Goal: Information Seeking & Learning: Learn about a topic

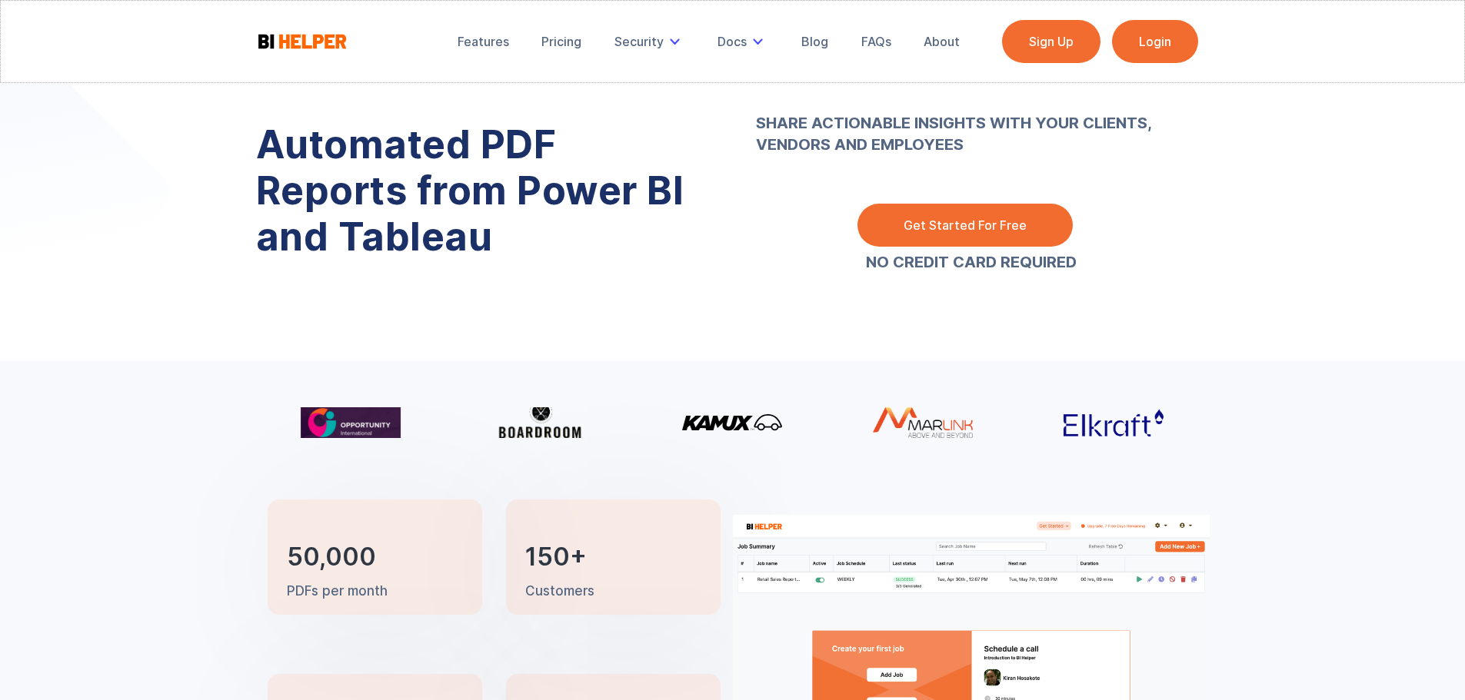
click at [1167, 58] on link "Login" at bounding box center [1155, 41] width 86 height 43
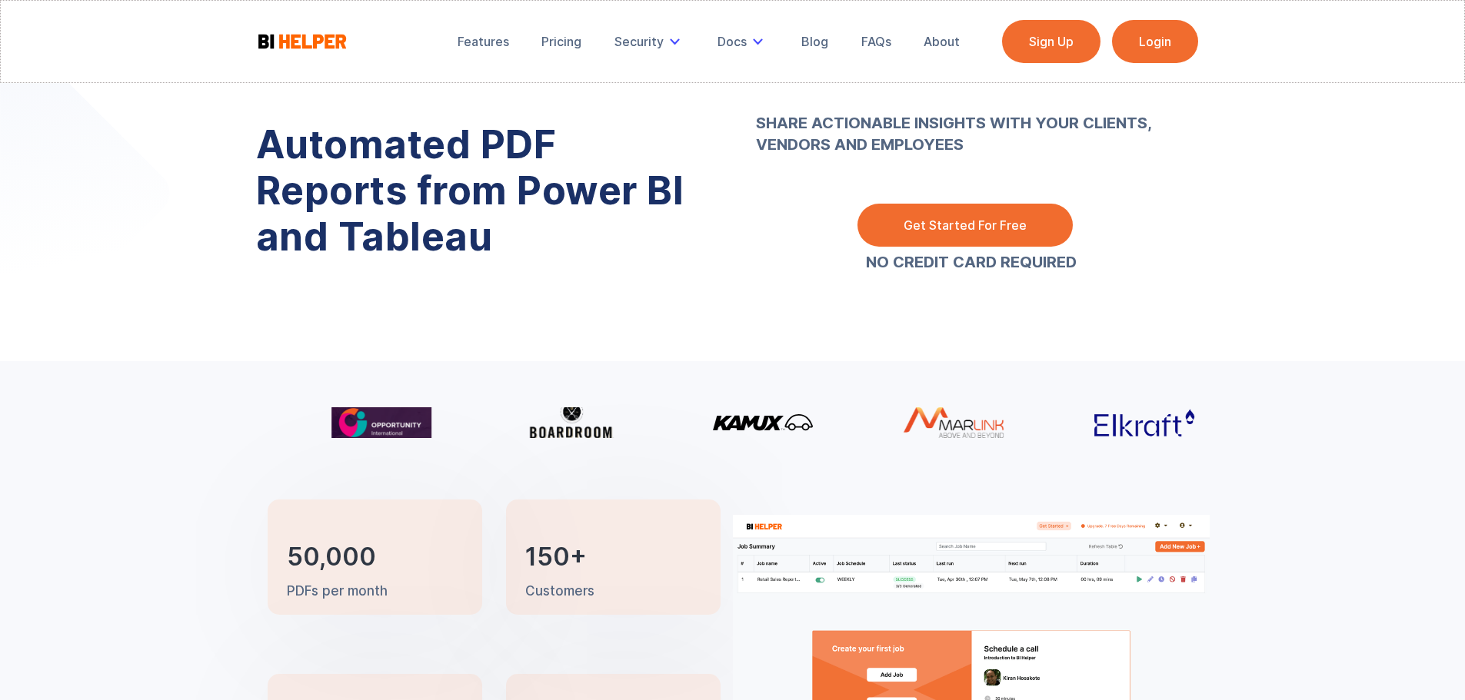
click at [576, 56] on link "Pricing" at bounding box center [562, 42] width 62 height 34
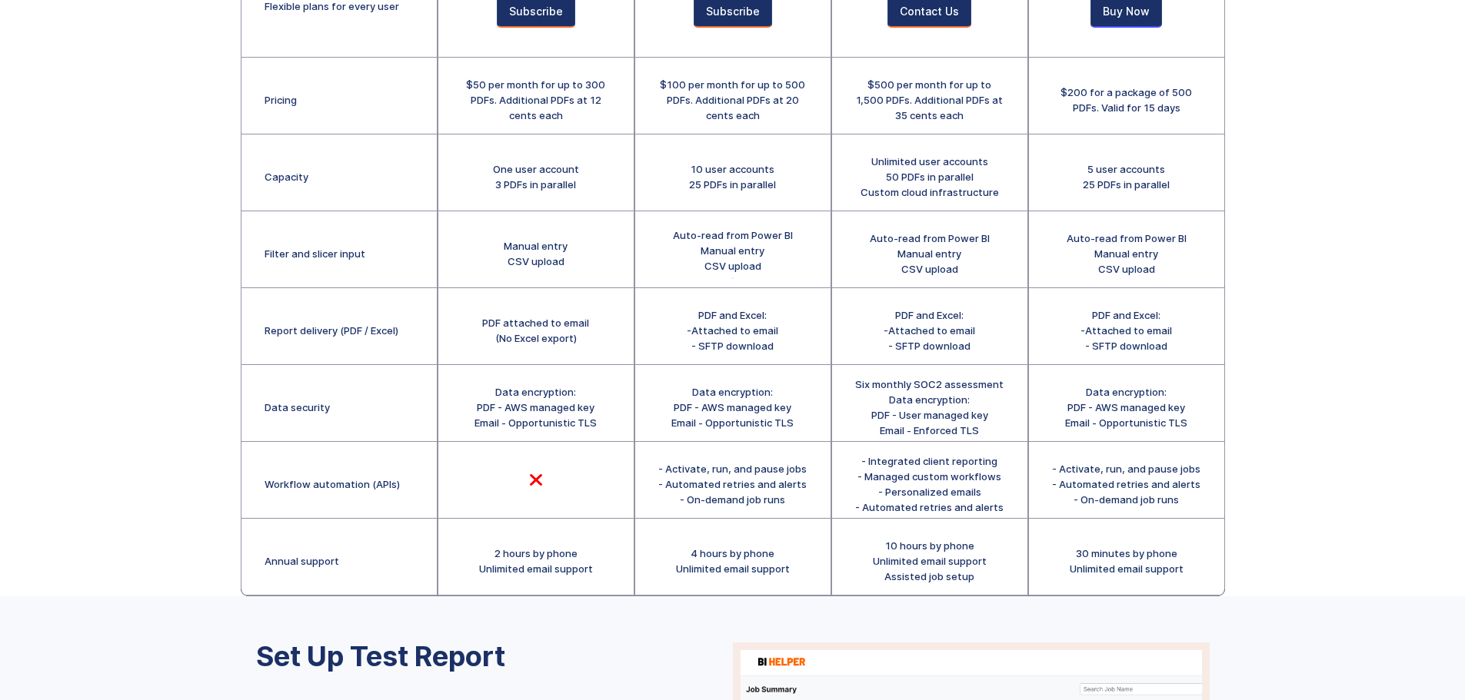
scroll to position [231, 0]
